Goal: Task Accomplishment & Management: Manage account settings

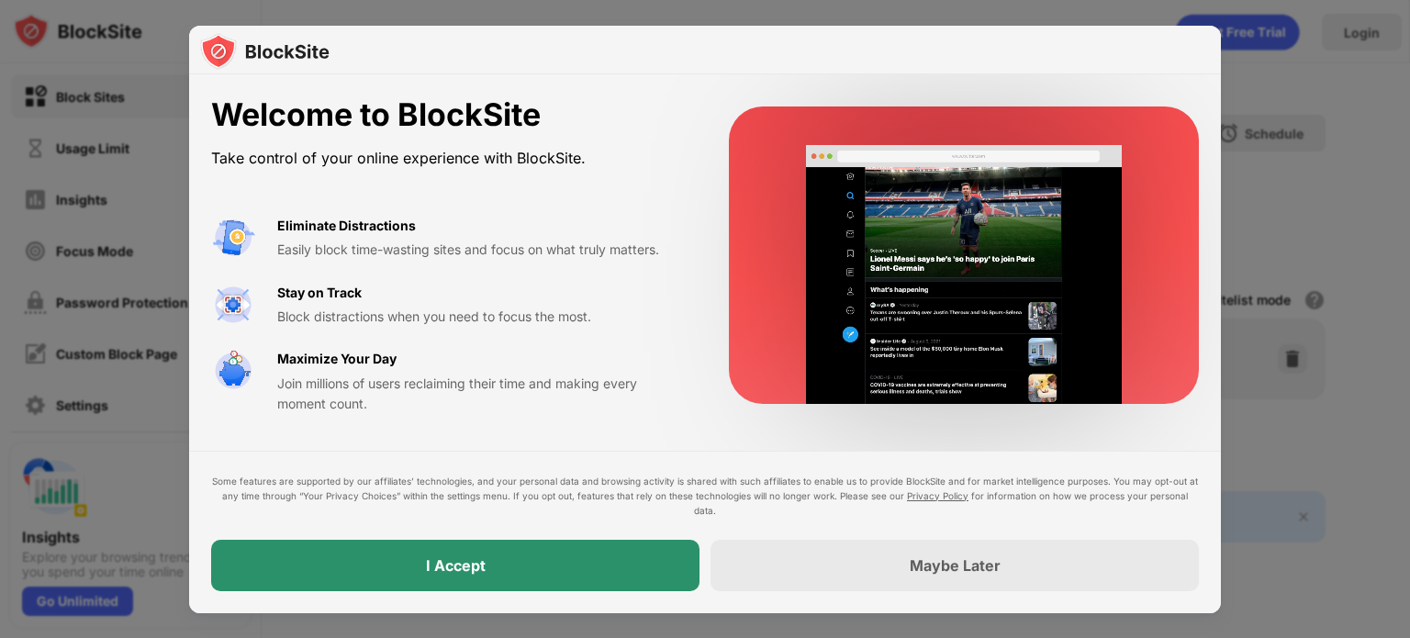
click at [459, 561] on div "I Accept" at bounding box center [456, 565] width 60 height 18
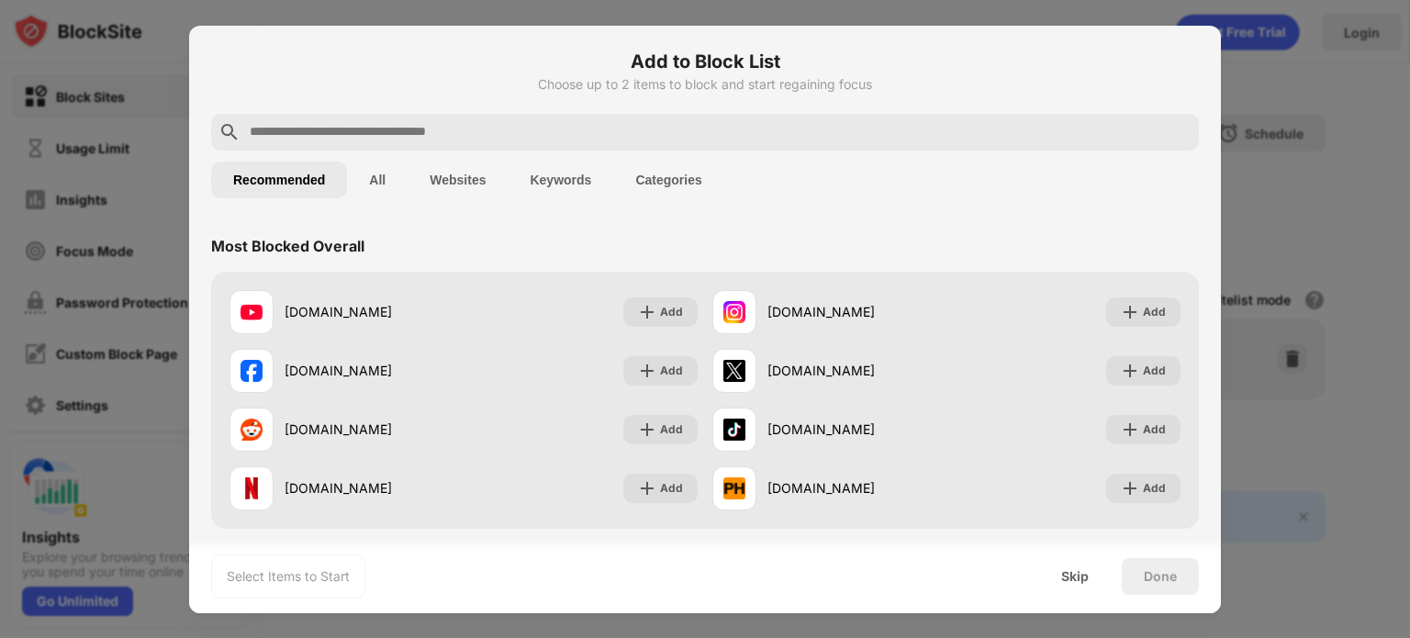
click at [477, 130] on input "text" at bounding box center [720, 132] width 944 height 22
paste input "**********"
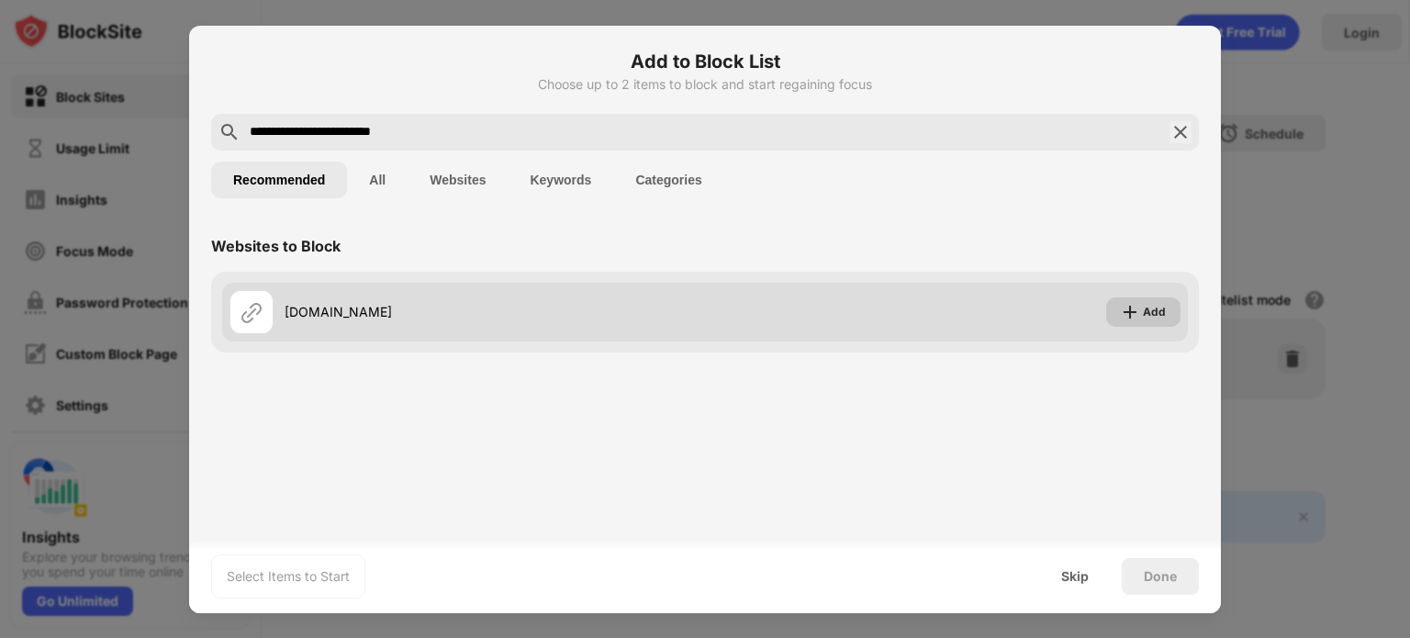
type input "**********"
click at [1163, 315] on div "Add" at bounding box center [1154, 312] width 23 height 18
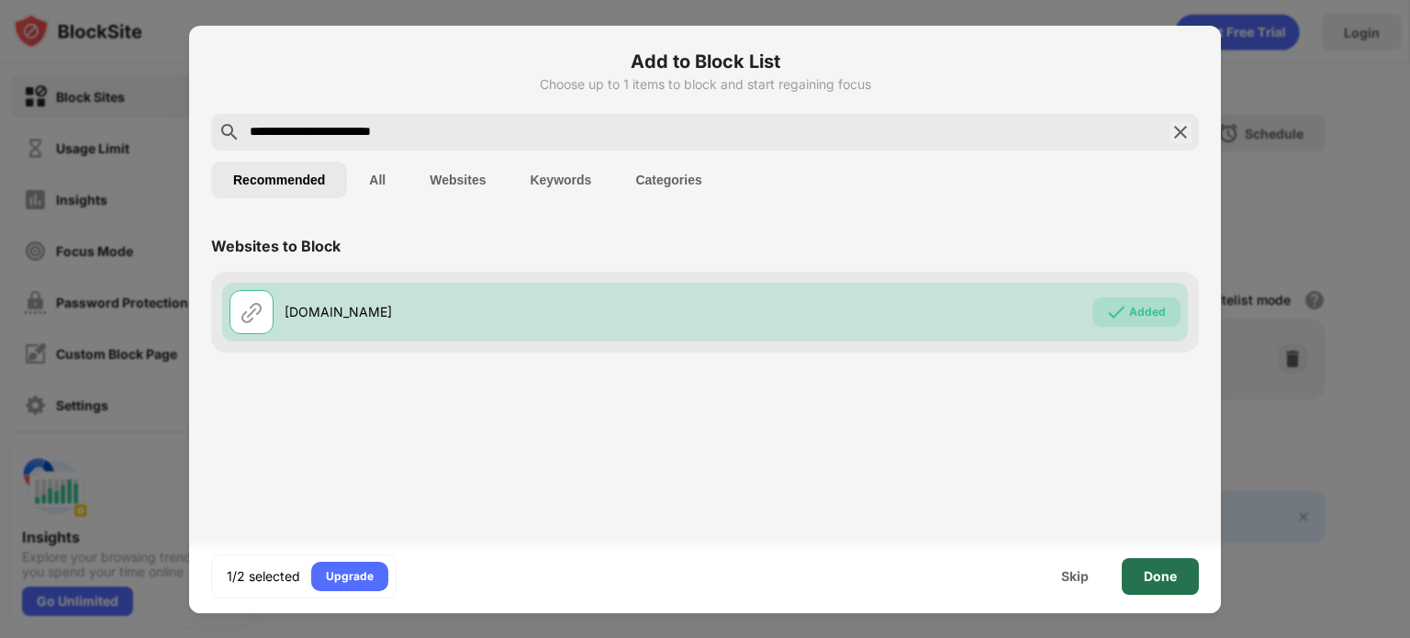
click at [1146, 572] on div "Done" at bounding box center [1160, 576] width 33 height 15
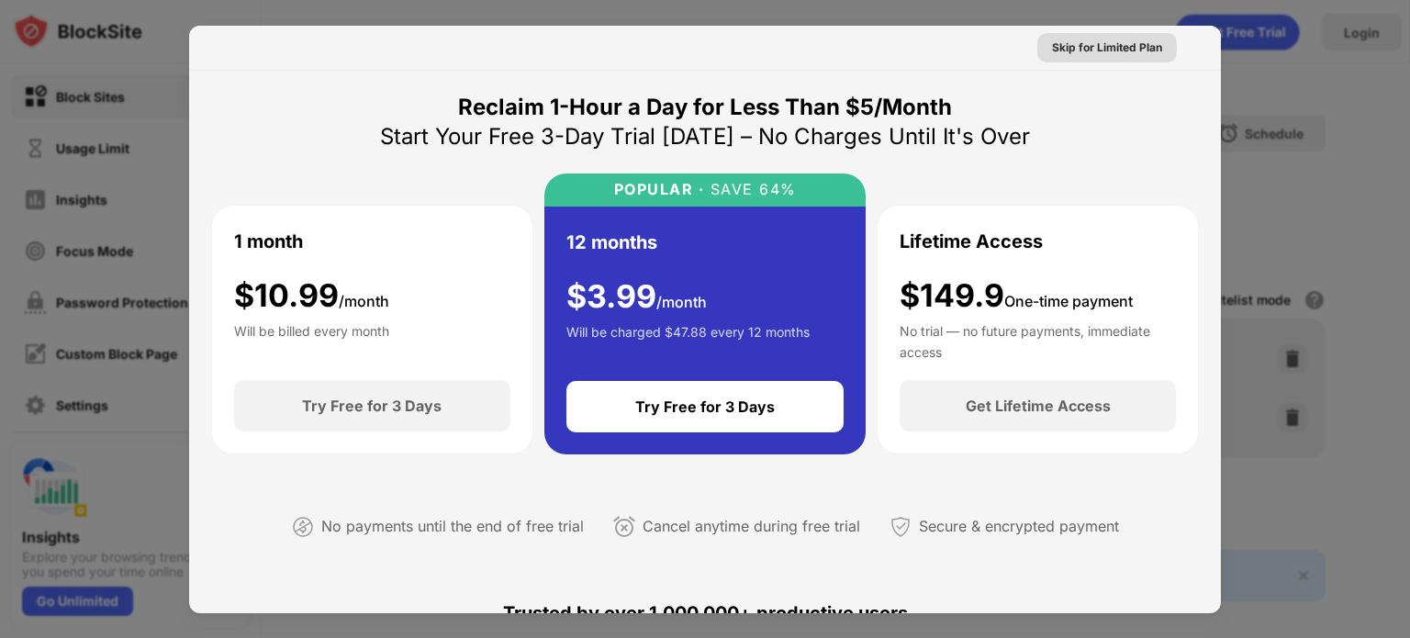
click at [1093, 45] on div "Skip for Limited Plan" at bounding box center [1107, 48] width 110 height 18
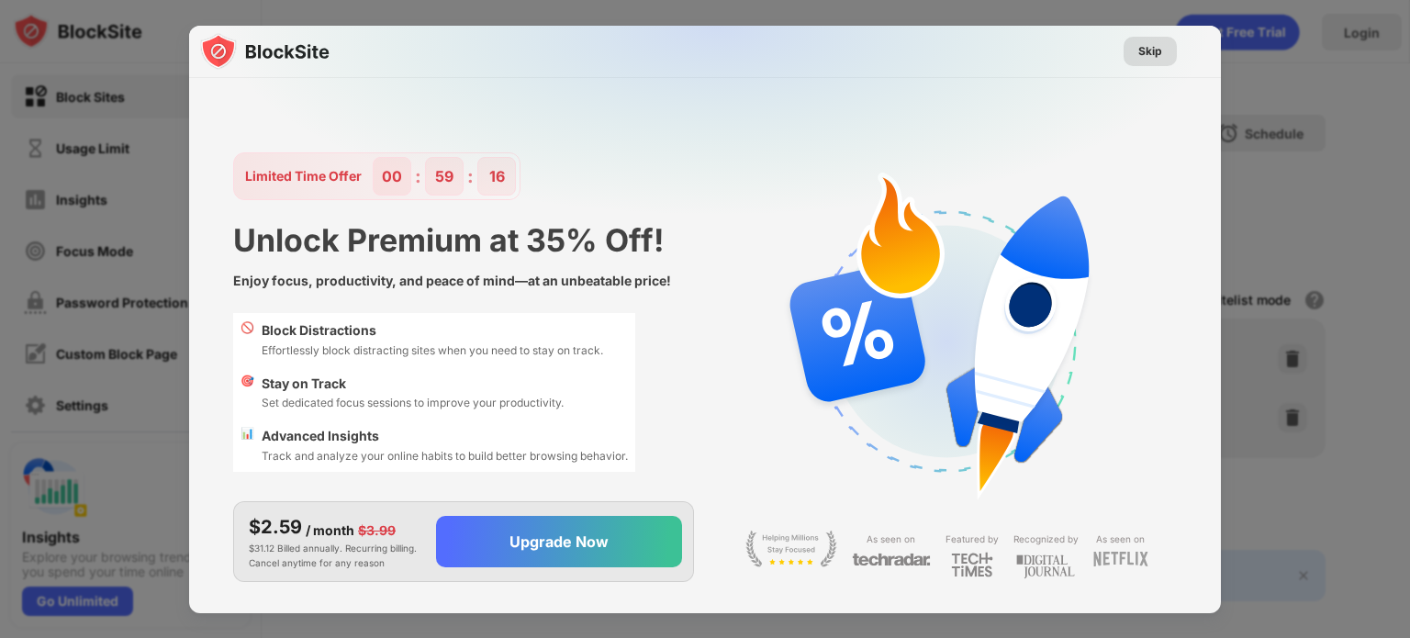
click at [1150, 49] on div "Skip" at bounding box center [1150, 51] width 24 height 18
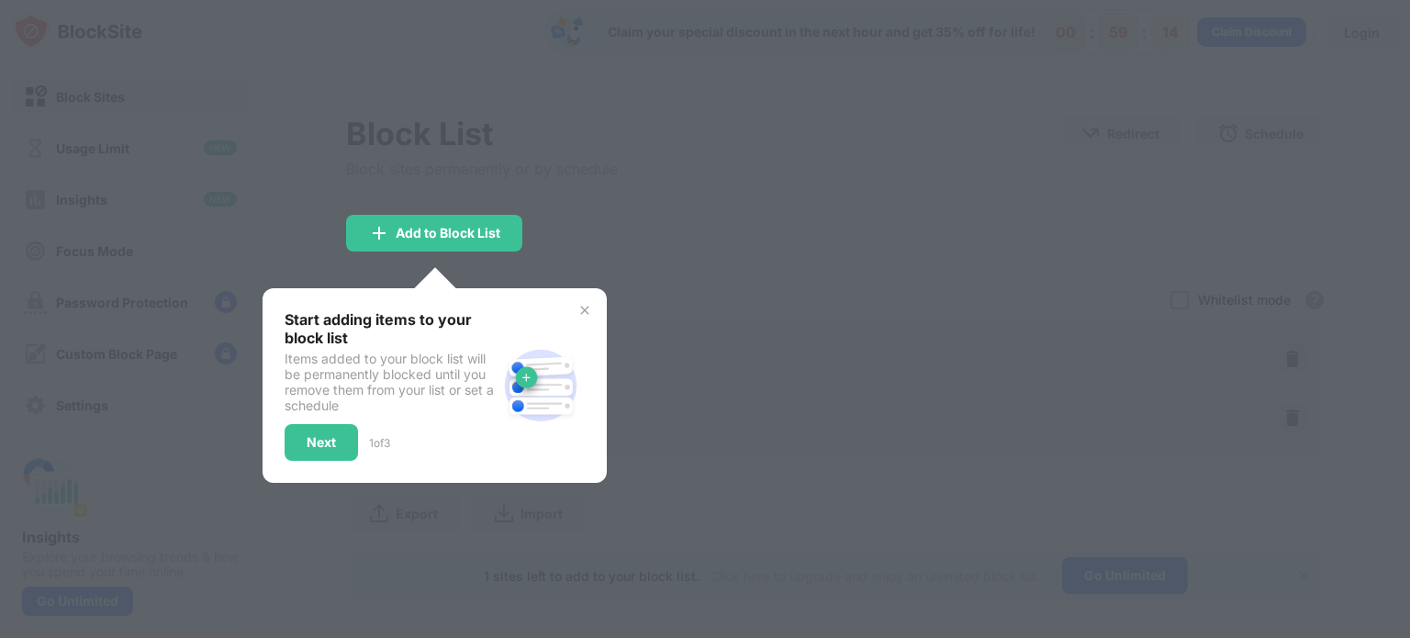
click at [592, 316] on div "Start adding items to your block list Items added to your block list will be pe…" at bounding box center [435, 385] width 344 height 195
click at [584, 312] on img at bounding box center [585, 310] width 15 height 15
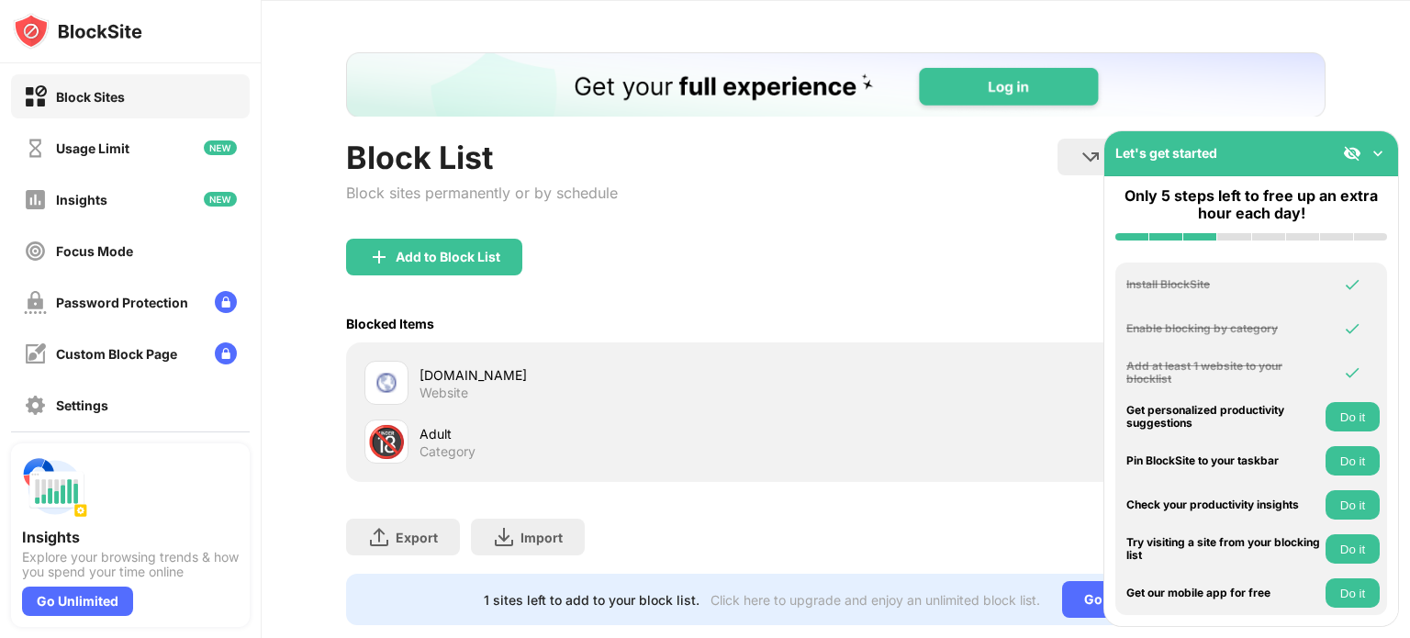
scroll to position [62, 0]
click at [1377, 153] on img at bounding box center [1378, 153] width 18 height 18
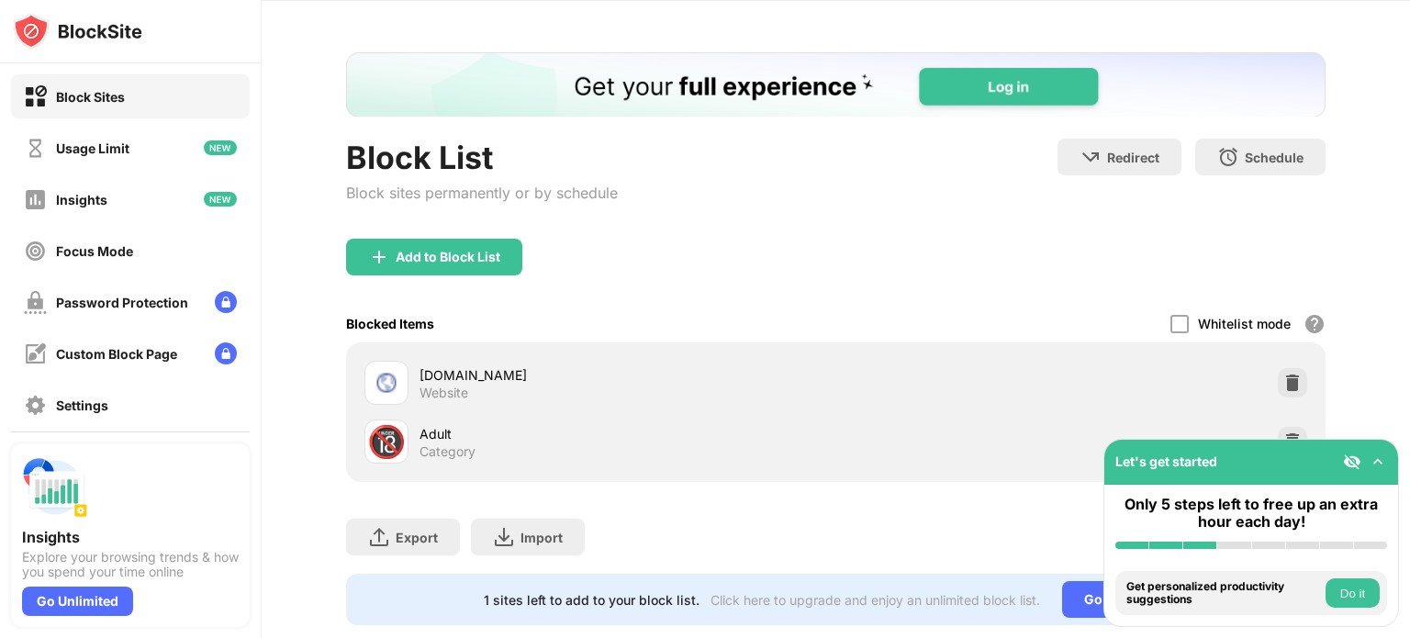
scroll to position [114, 0]
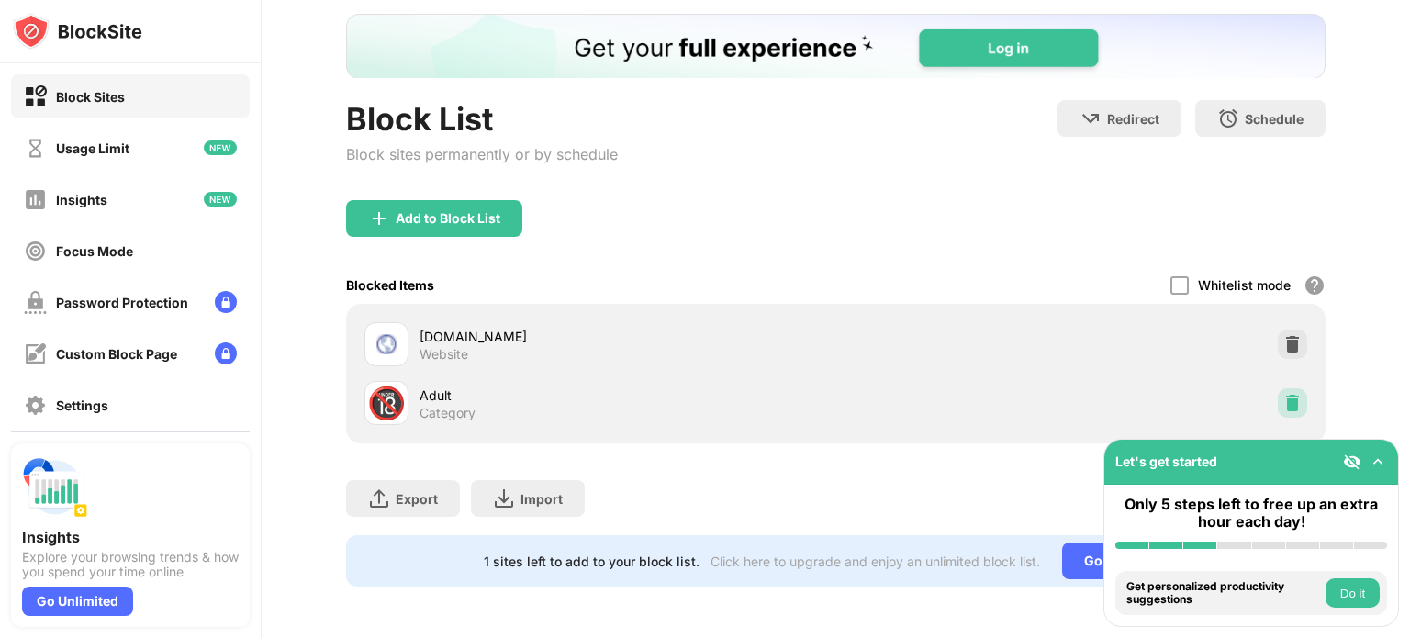
click at [1284, 388] on div at bounding box center [1292, 402] width 29 height 29
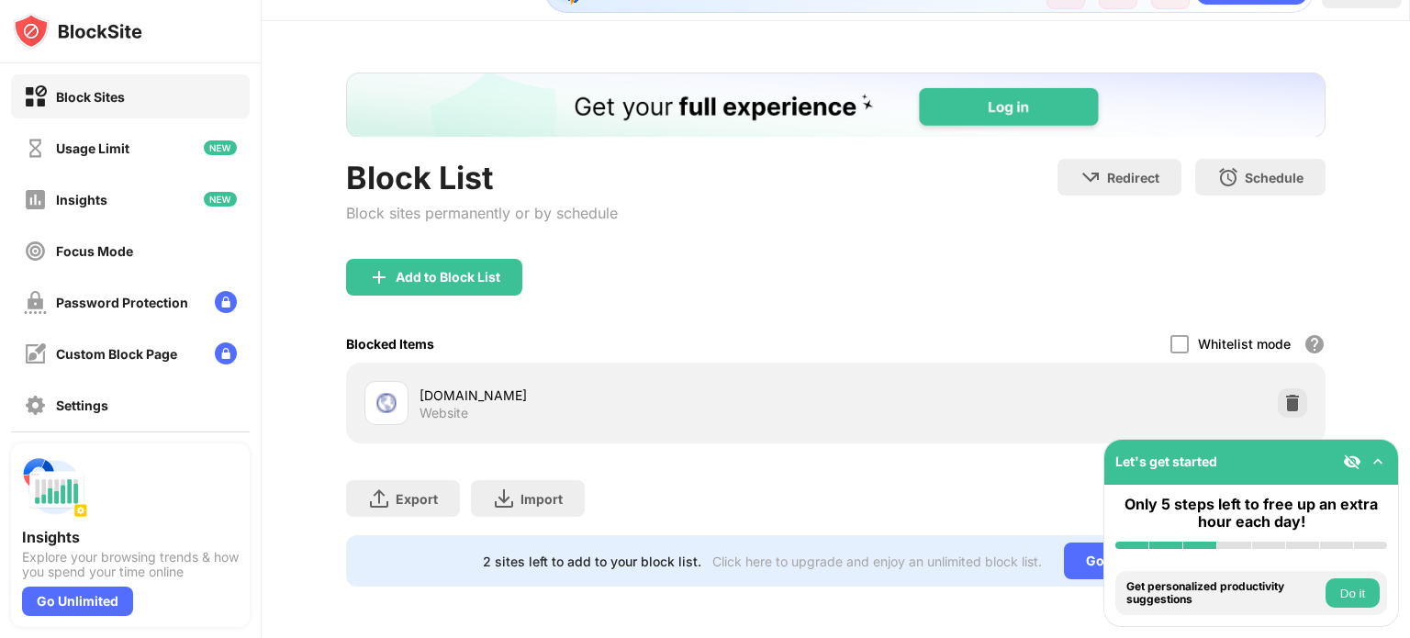
scroll to position [0, 0]
click at [1355, 469] on img at bounding box center [1352, 462] width 18 height 18
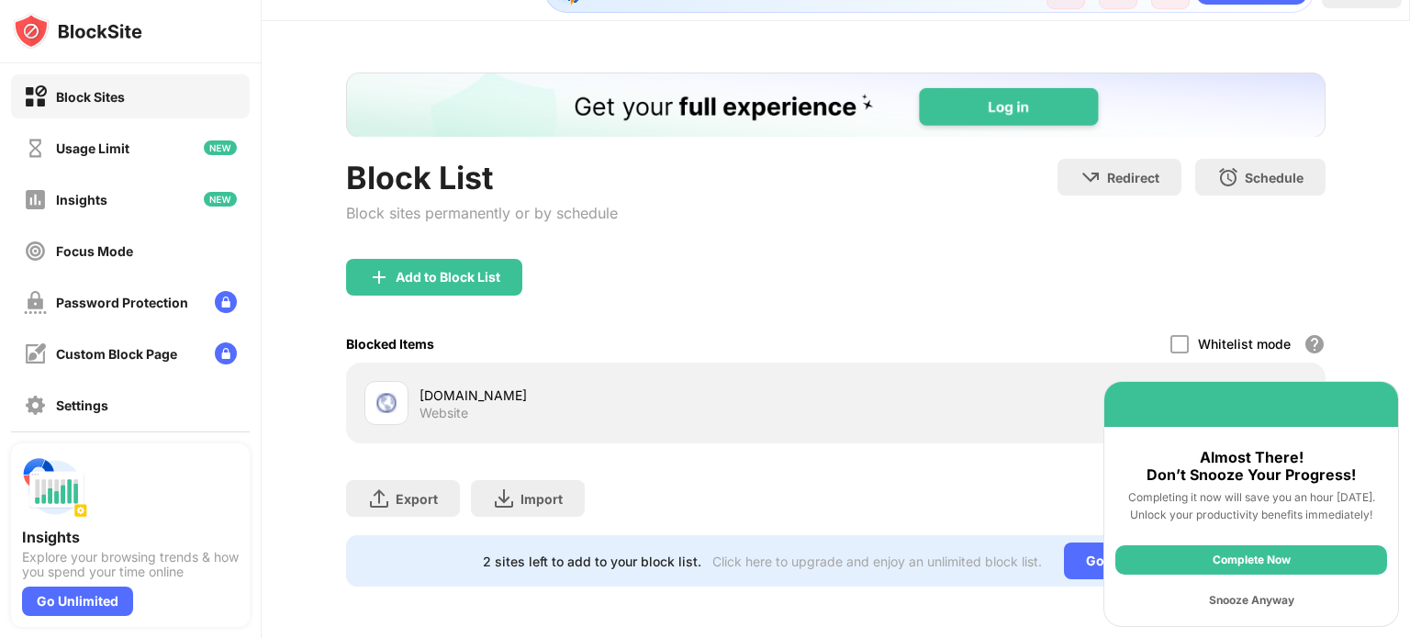
click at [1255, 606] on div "Snooze Anyway" at bounding box center [1252, 600] width 272 height 29
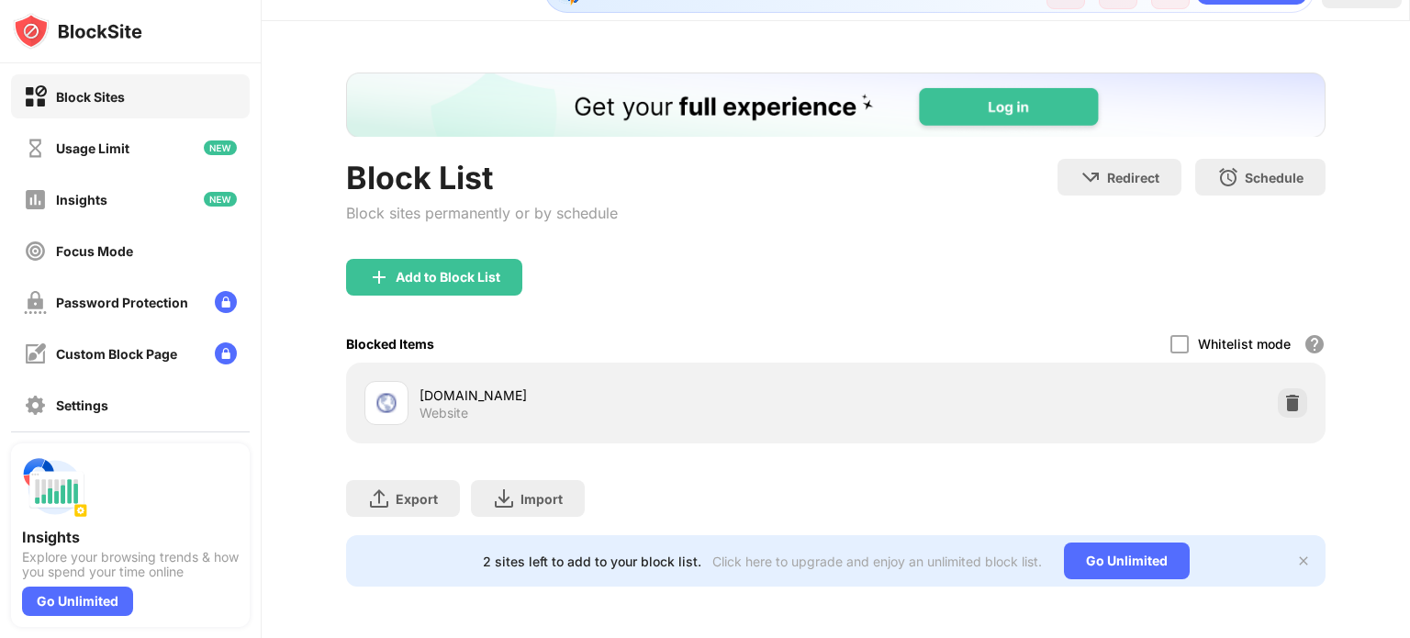
click at [1296, 554] on img at bounding box center [1303, 561] width 15 height 15
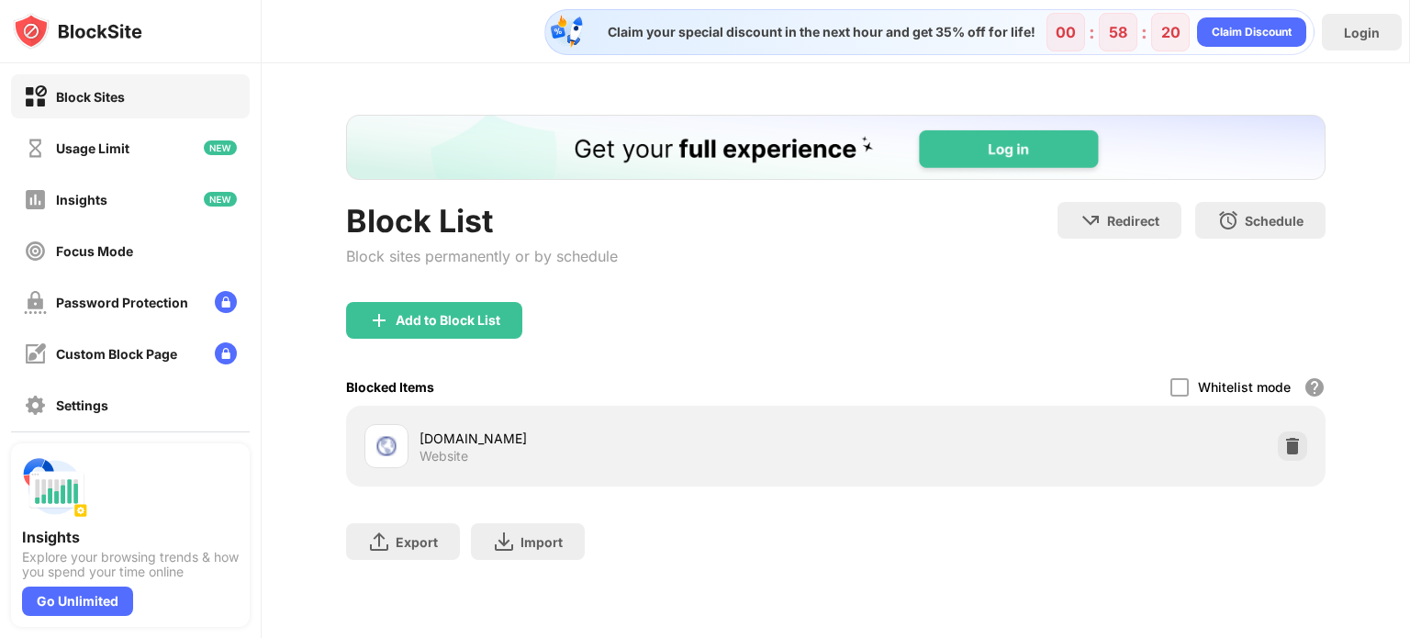
click at [502, 315] on div "Add to Block List" at bounding box center [434, 320] width 176 height 37
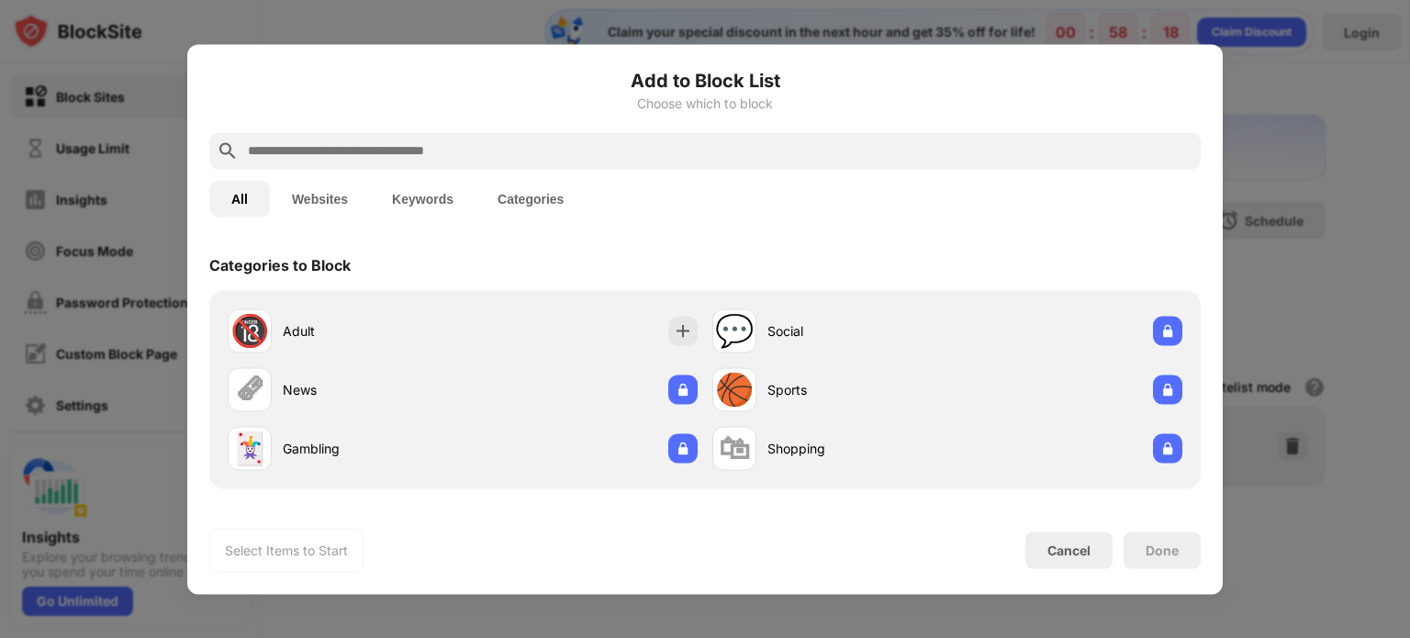
click at [545, 138] on div at bounding box center [705, 150] width 992 height 37
click at [544, 146] on input "text" at bounding box center [720, 151] width 948 height 22
paste input "**********"
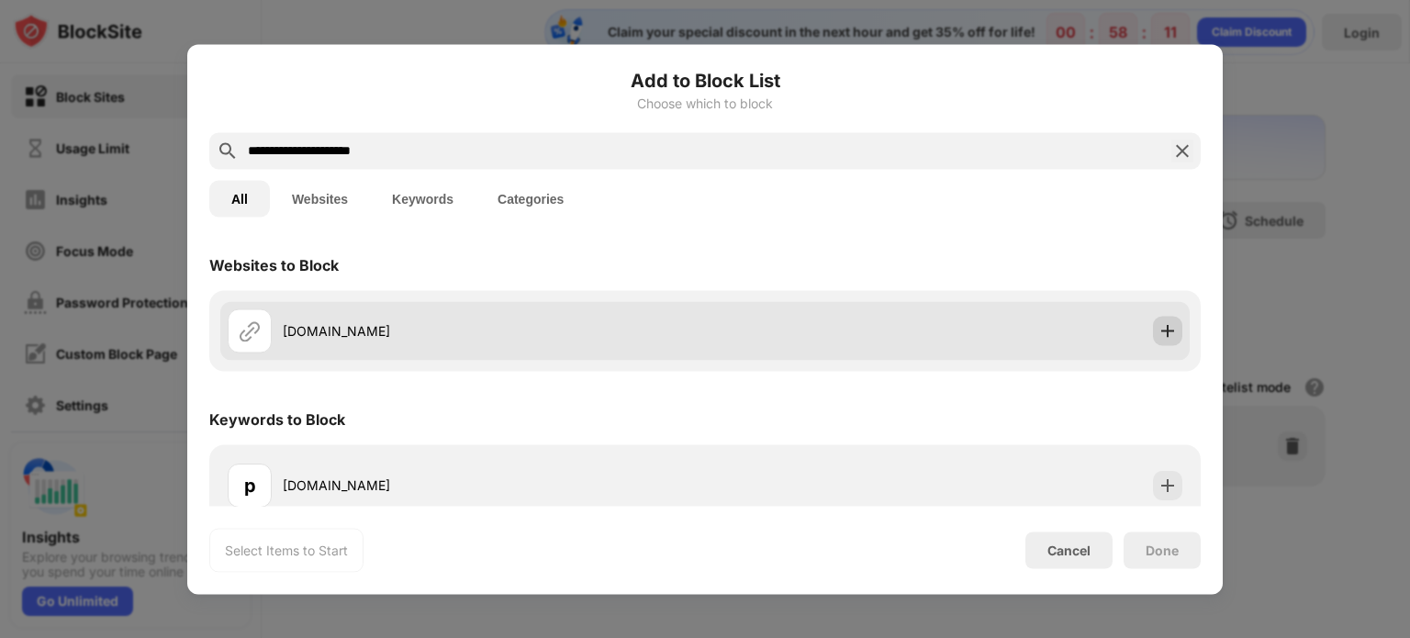
type input "**********"
click at [1161, 322] on img at bounding box center [1168, 330] width 18 height 18
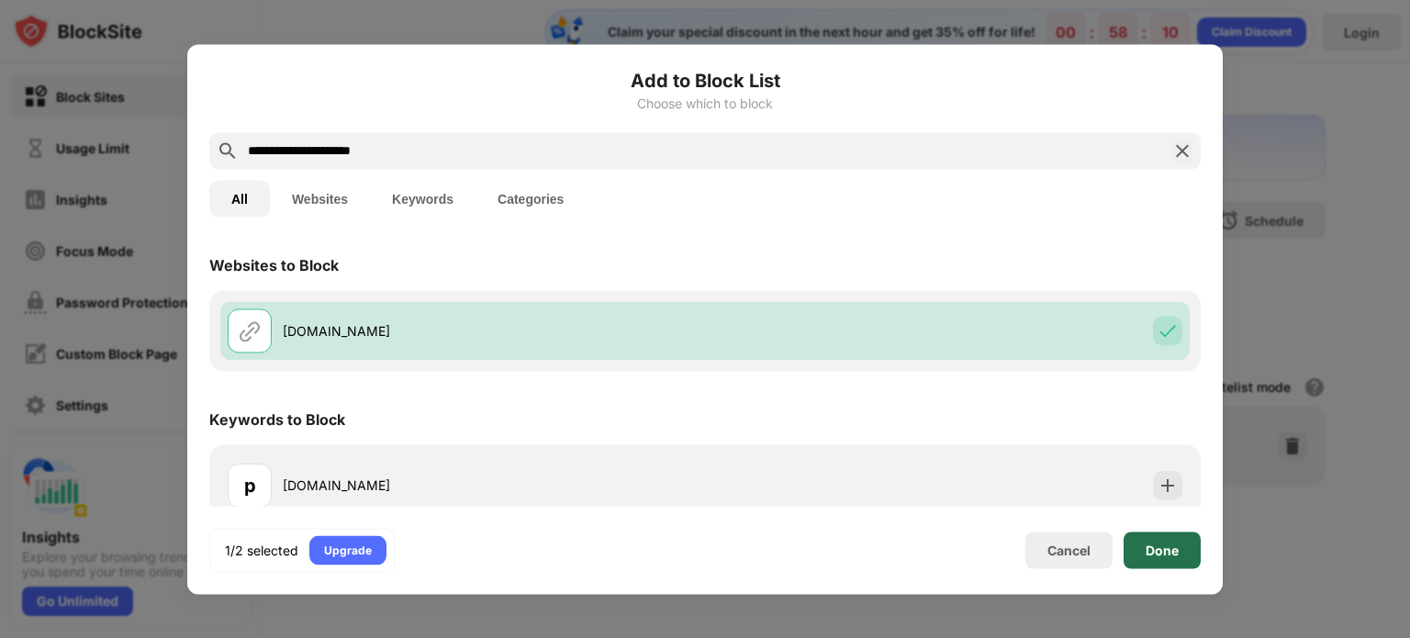
click at [1197, 564] on div "Done" at bounding box center [1162, 550] width 77 height 37
